Goal: Navigation & Orientation: Find specific page/section

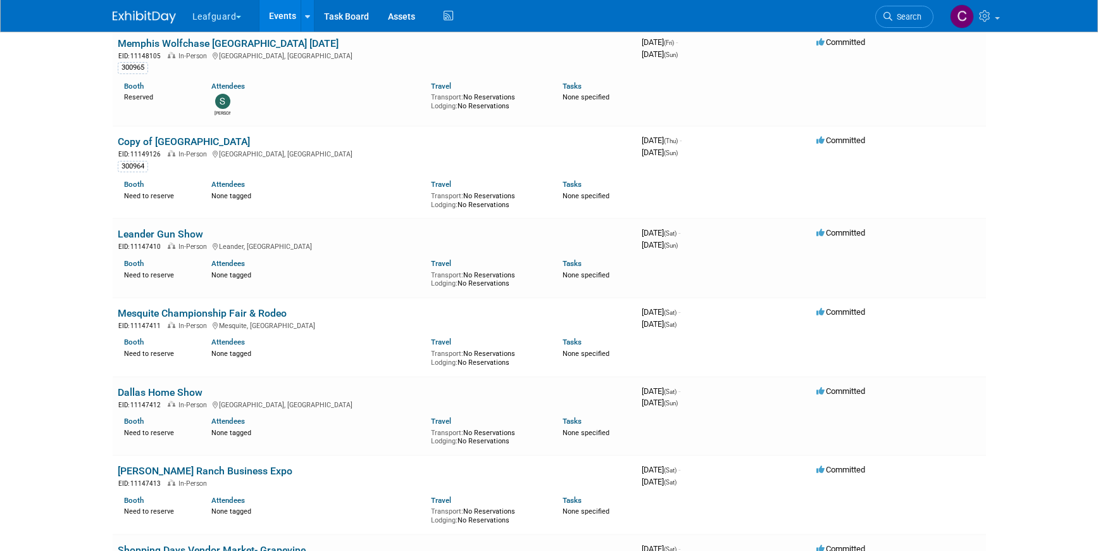
scroll to position [63, 0]
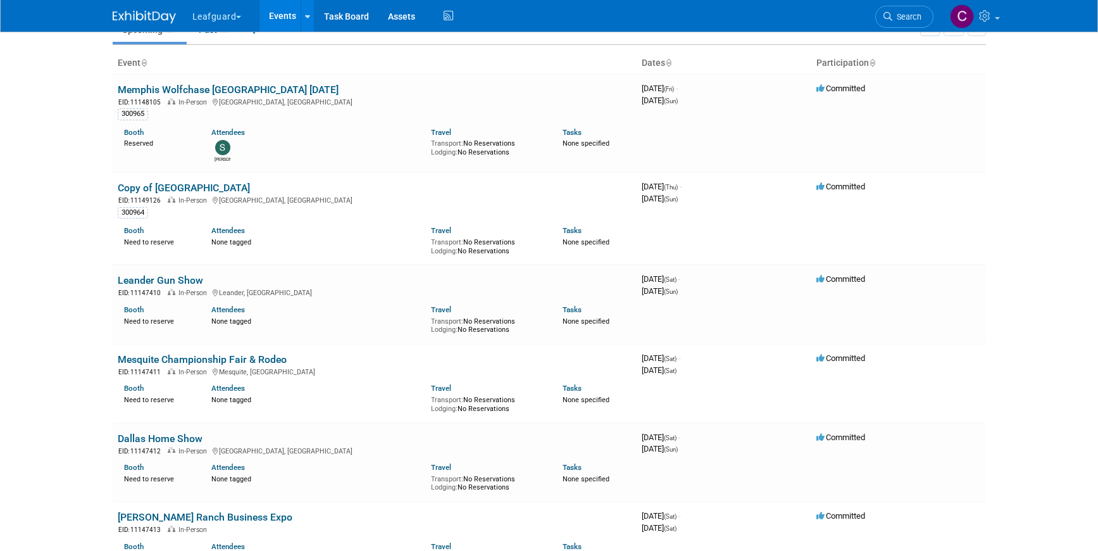
click at [241, 20] on button "Leafguard" at bounding box center [224, 14] width 66 height 28
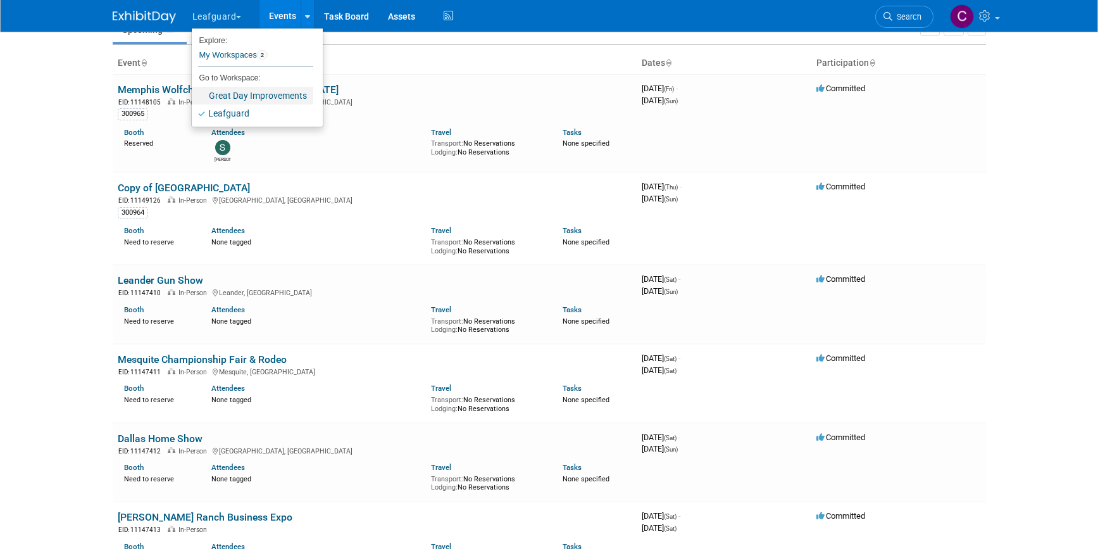
click at [233, 96] on link "Great Day Improvements" at bounding box center [253, 96] width 122 height 18
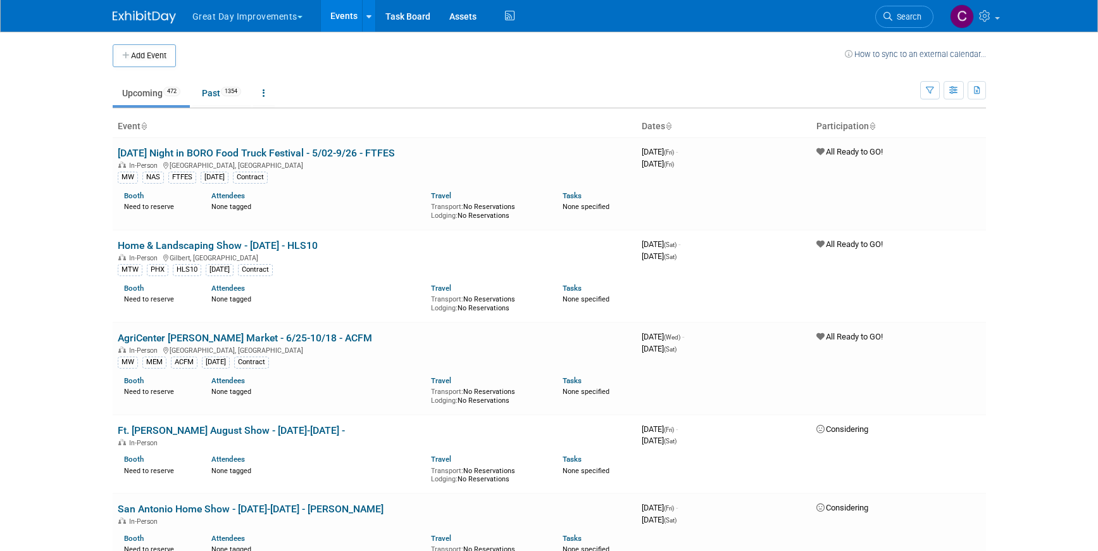
click at [301, 17] on span "button" at bounding box center [299, 17] width 5 height 3
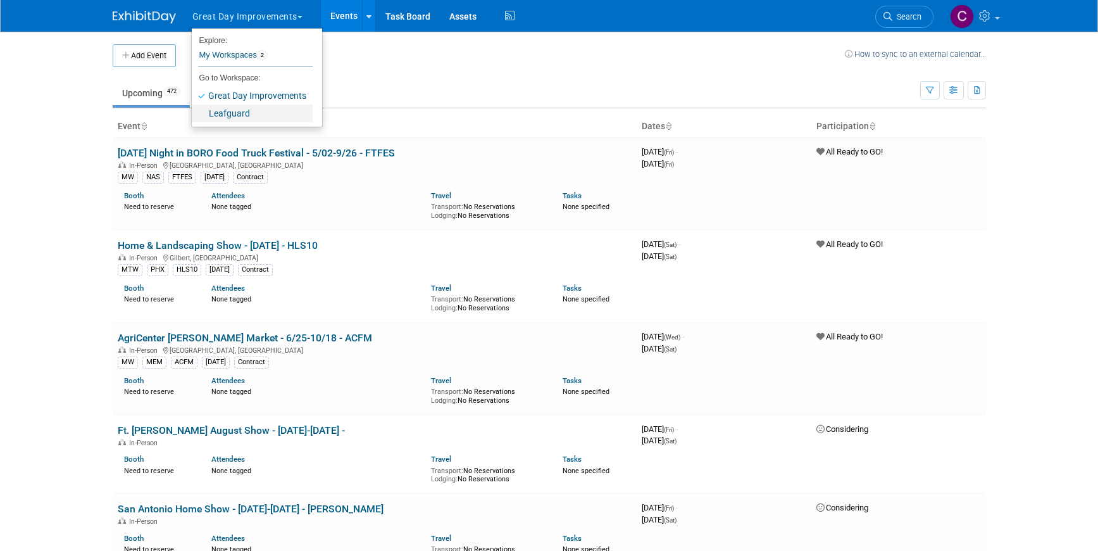
click at [227, 113] on link "Leafguard" at bounding box center [252, 113] width 121 height 18
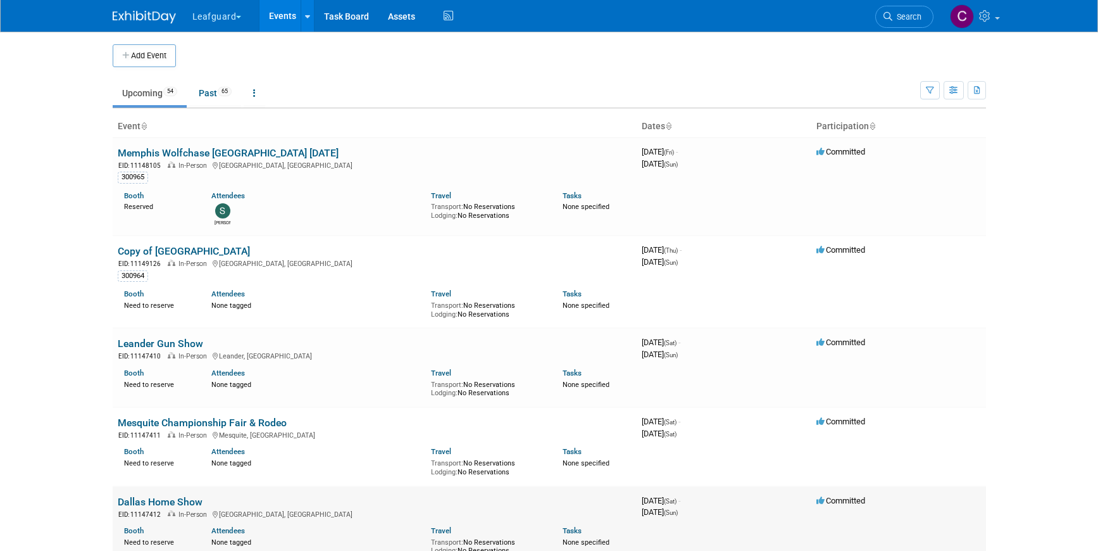
click at [144, 501] on link "Dallas Home Show" at bounding box center [160, 502] width 85 height 12
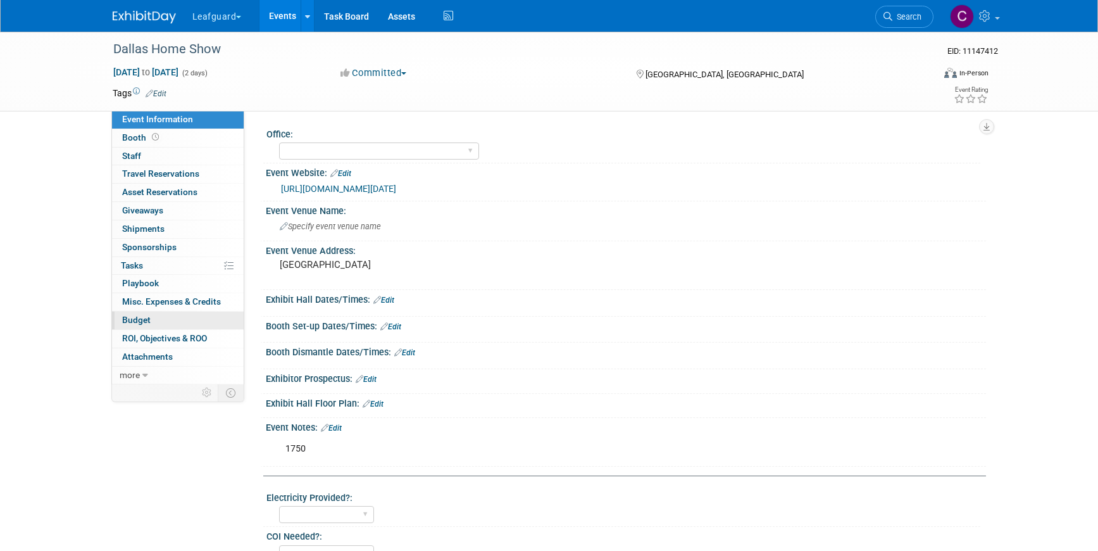
click at [145, 316] on span "Budget" at bounding box center [136, 320] width 28 height 10
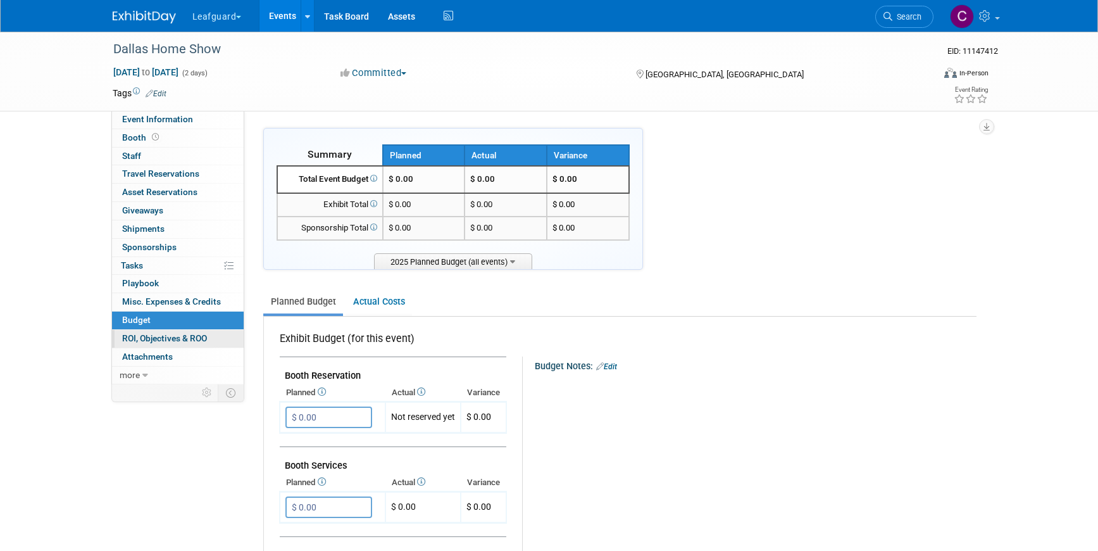
click at [151, 339] on span "ROI, Objectives & ROO 0" at bounding box center [164, 338] width 85 height 10
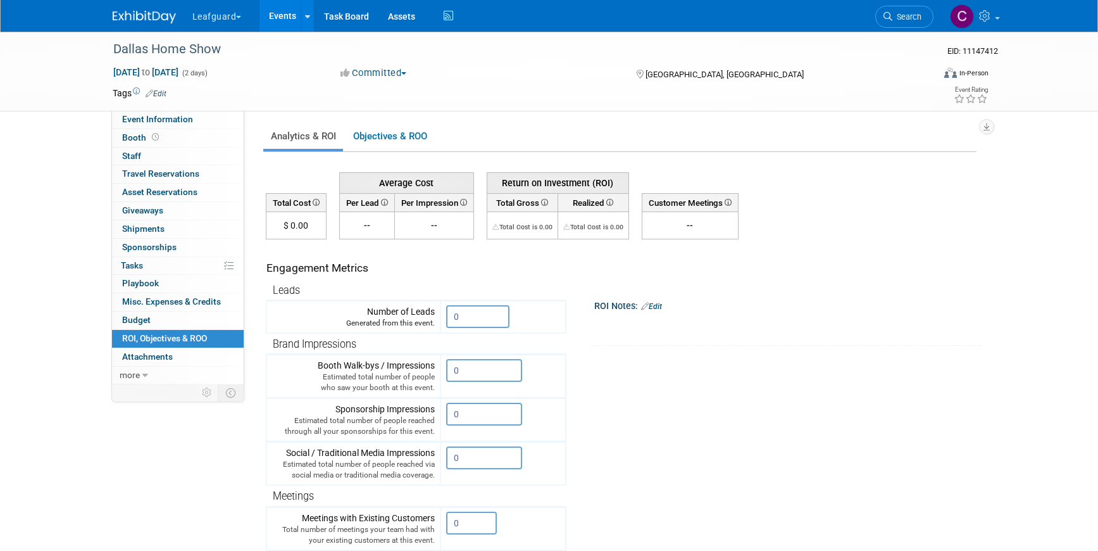
click at [152, 21] on img at bounding box center [144, 17] width 63 height 13
